Goal: Information Seeking & Learning: Find specific fact

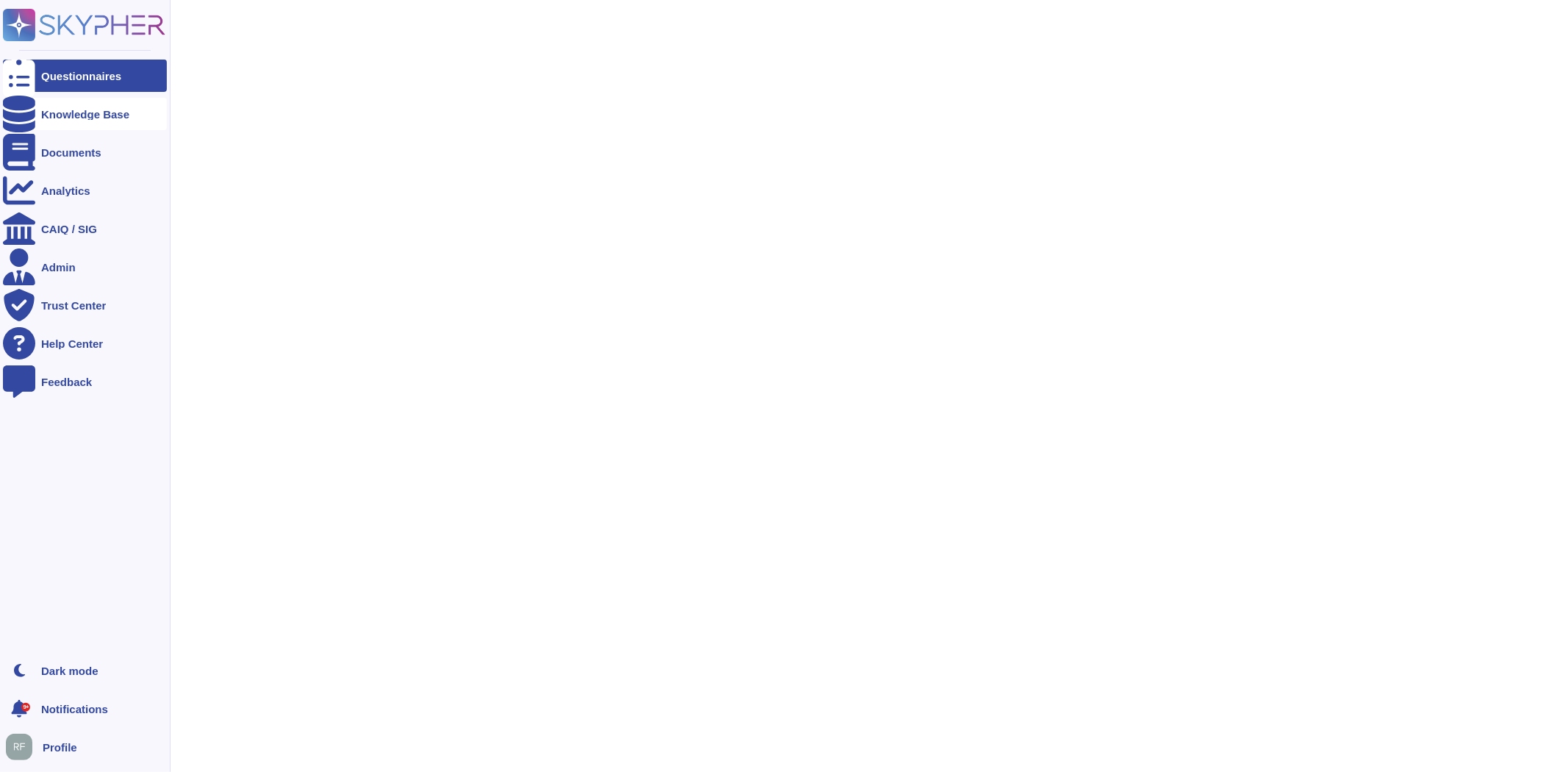
click at [25, 108] on div at bounding box center [19, 113] width 32 height 32
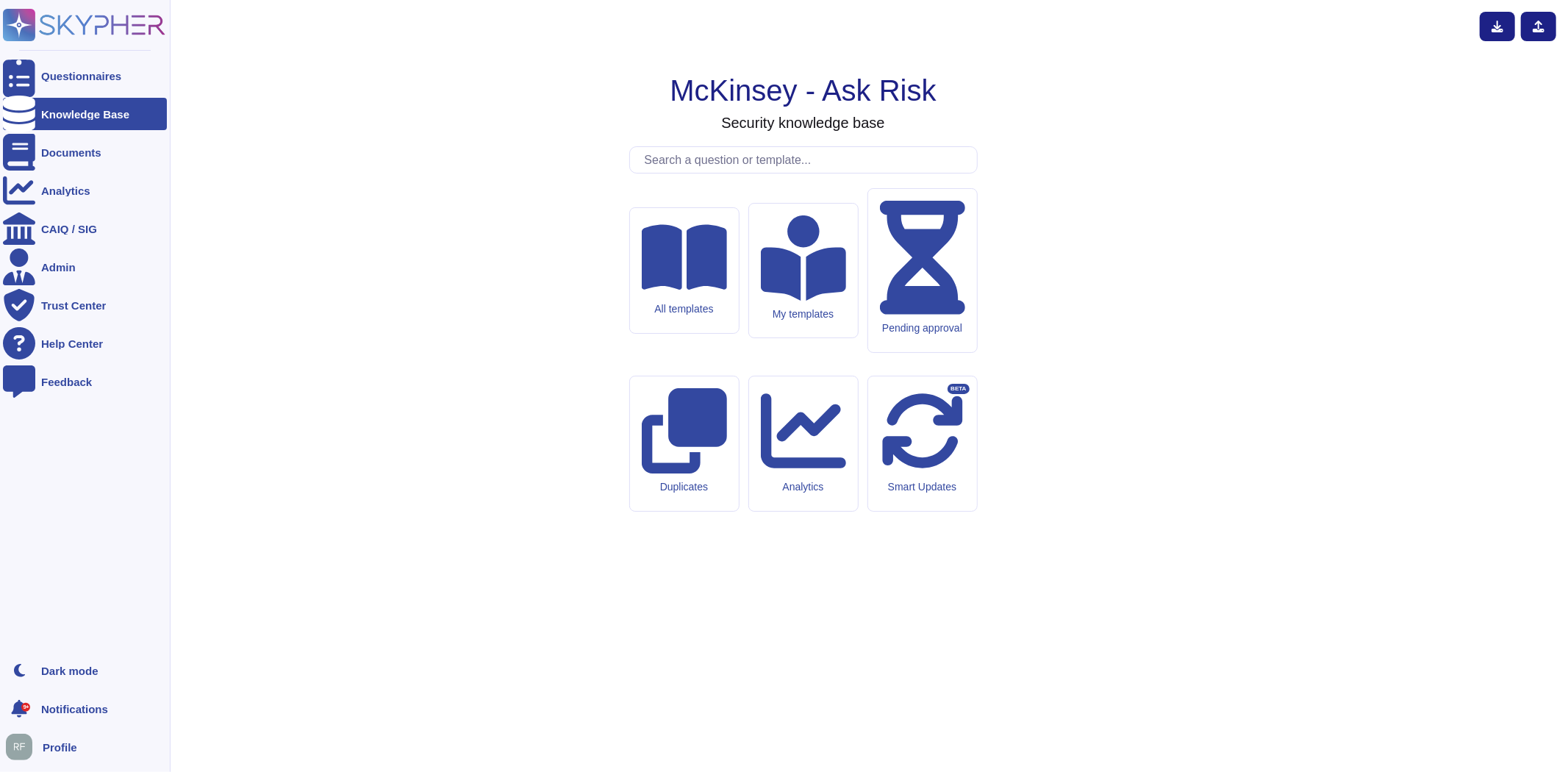
click at [72, 110] on div "Knowledge Base" at bounding box center [85, 114] width 88 height 11
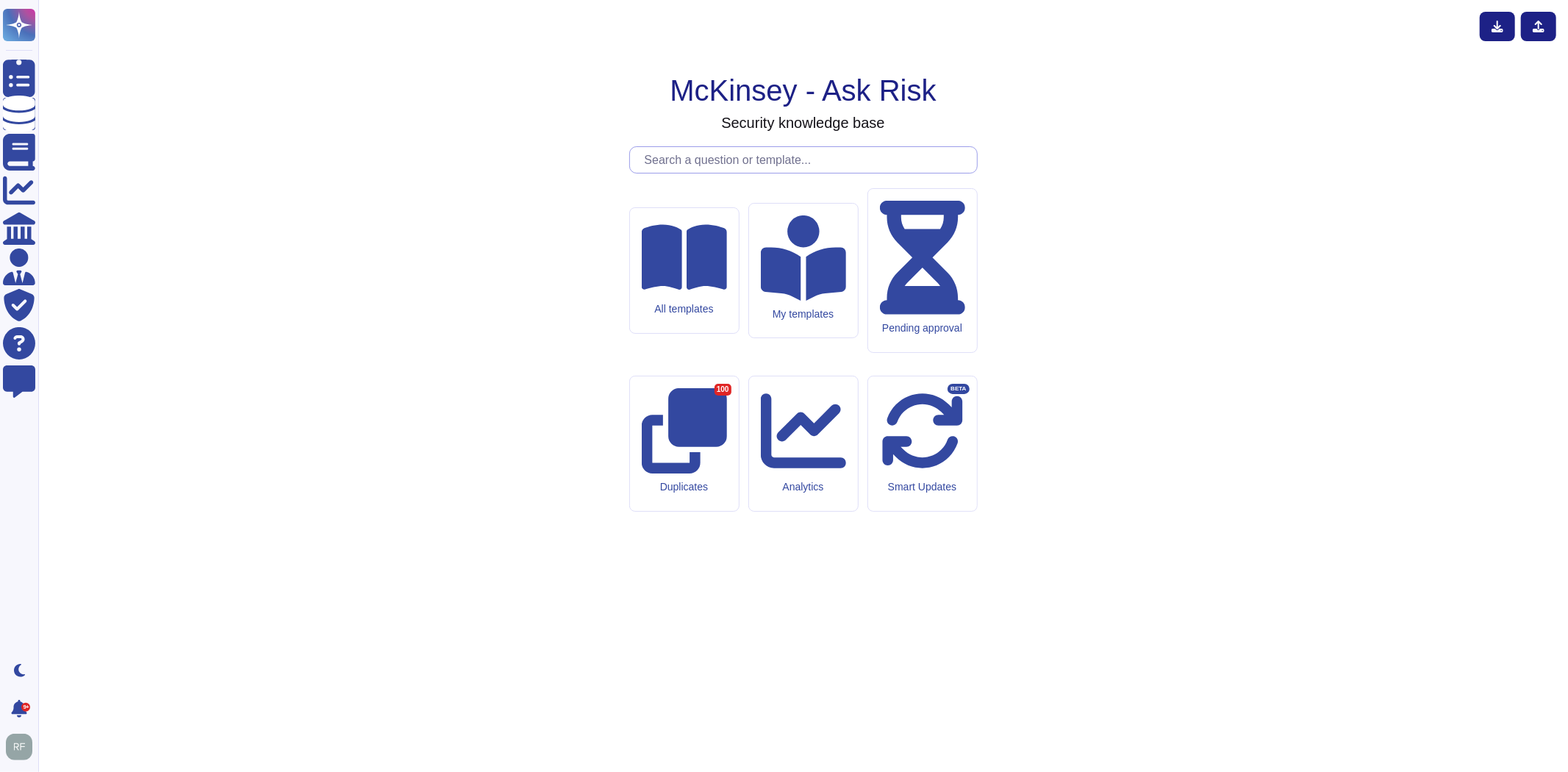
click at [771, 173] on input "text" at bounding box center [807, 159] width 340 height 26
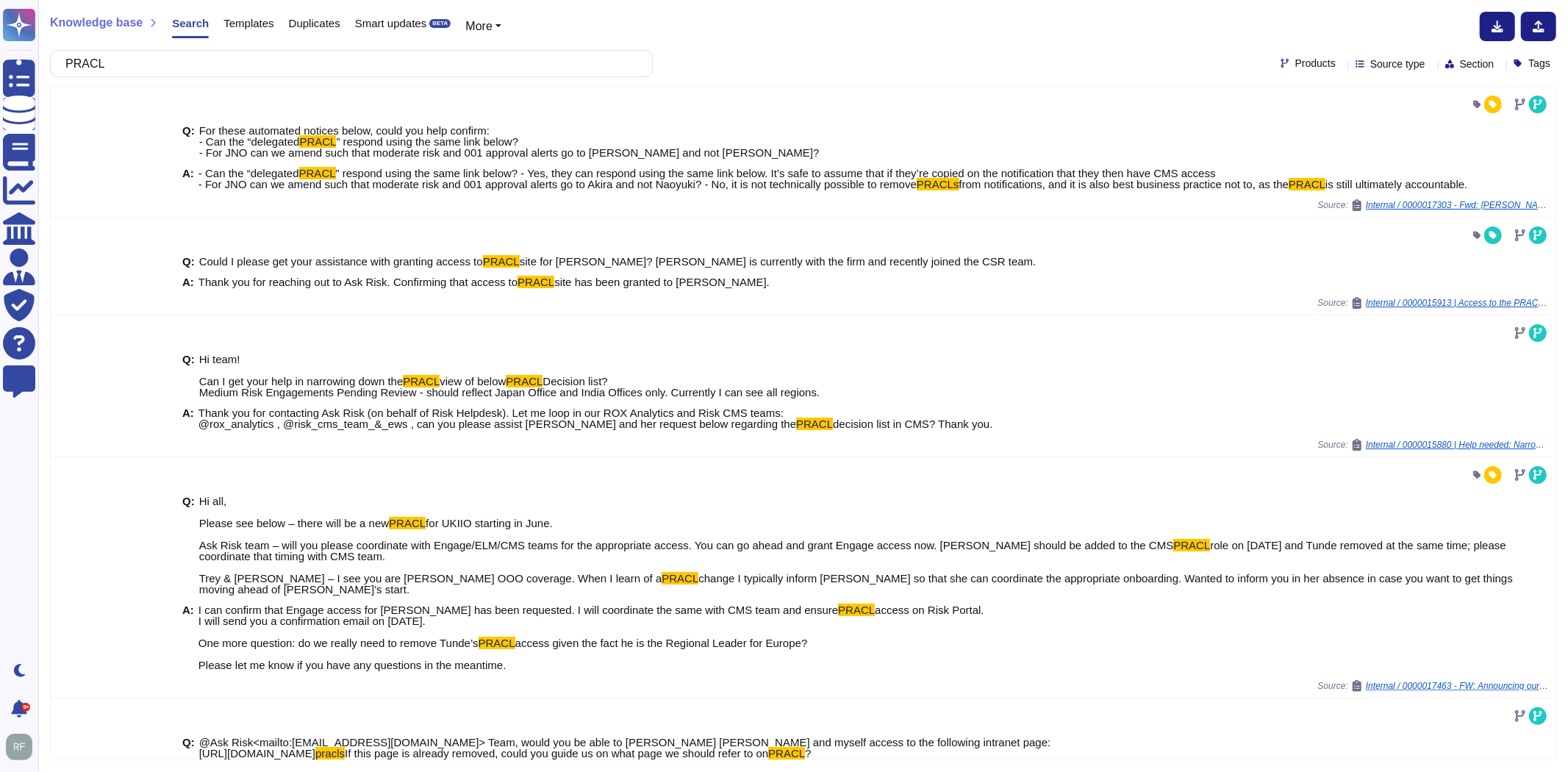
type input "PRACL"
click at [252, 23] on span "Templates" at bounding box center [249, 23] width 50 height 11
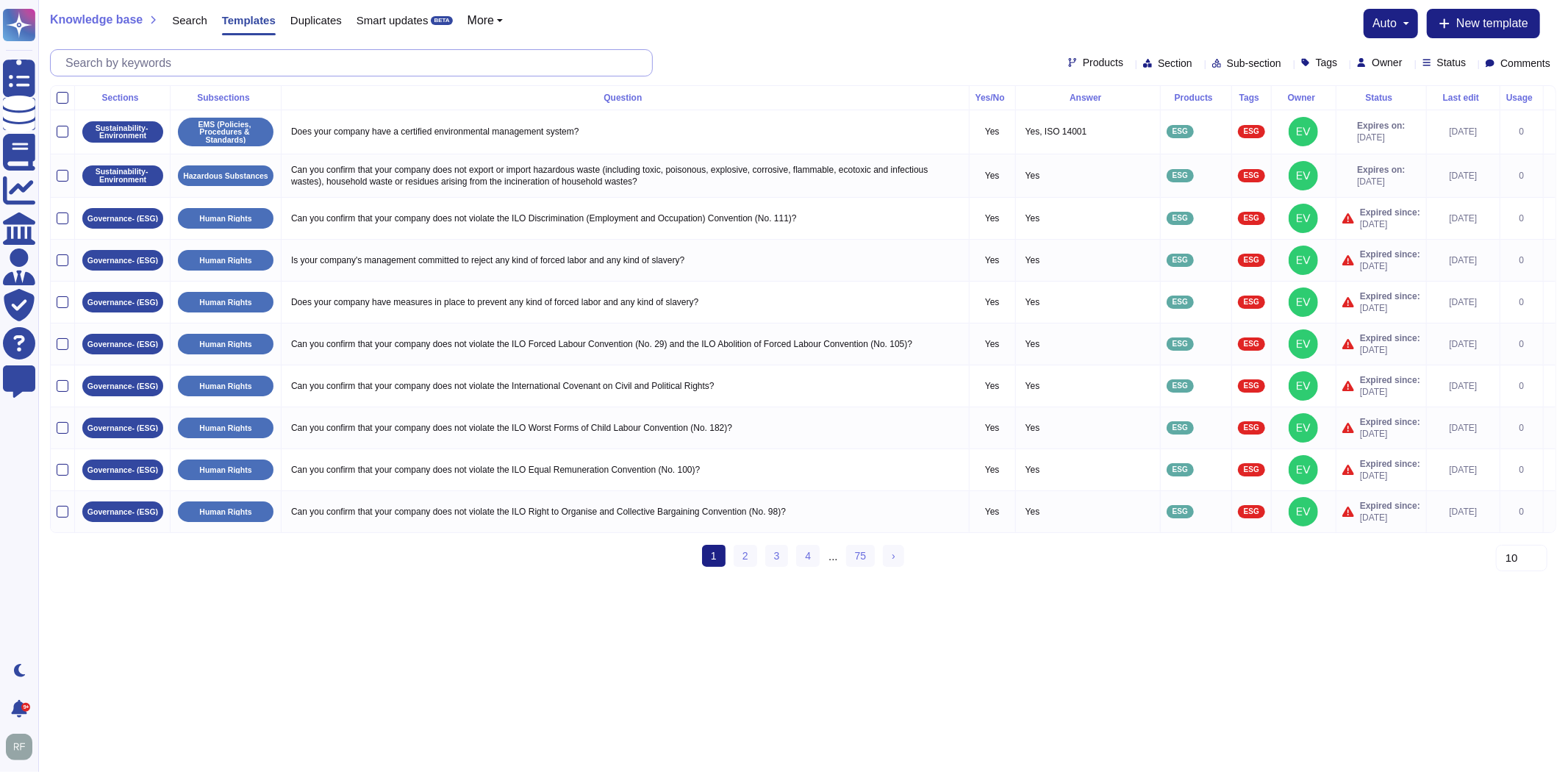
click at [267, 64] on input "text" at bounding box center [355, 63] width 594 height 26
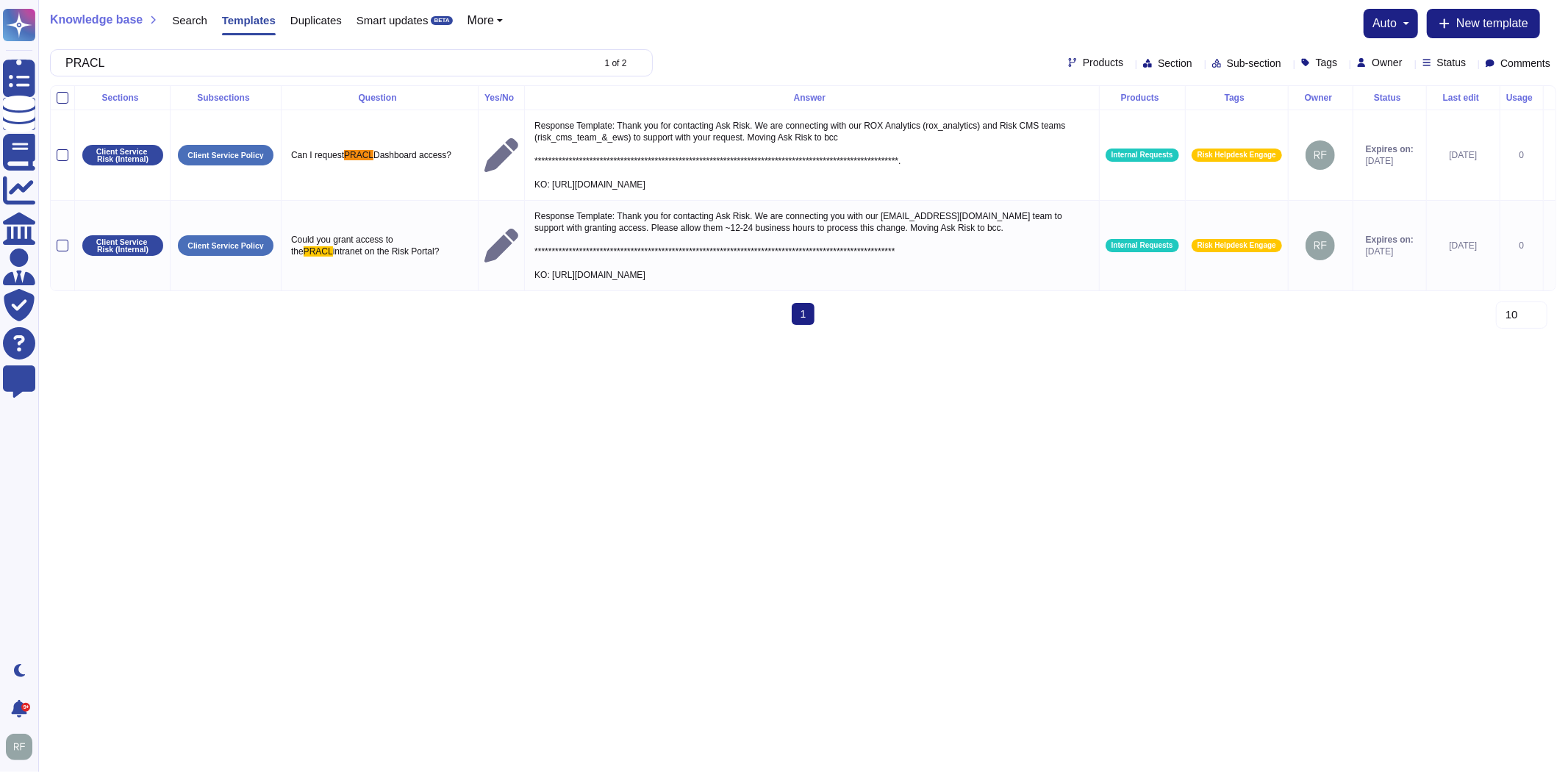
type input "PRACL"
click at [636, 337] on html "**********" at bounding box center [784, 168] width 1568 height 337
